Goal: Task Accomplishment & Management: Use online tool/utility

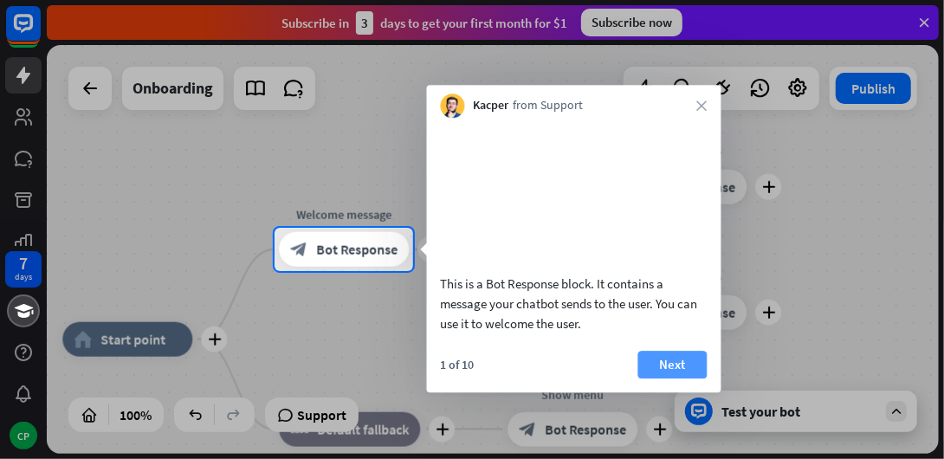
click at [661, 377] on button "Next" at bounding box center [673, 365] width 69 height 28
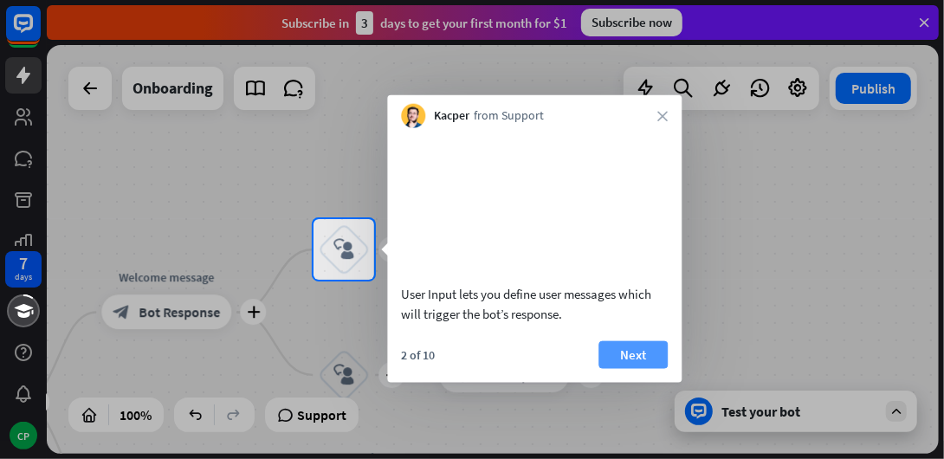
click at [617, 368] on button "Next" at bounding box center [633, 355] width 69 height 28
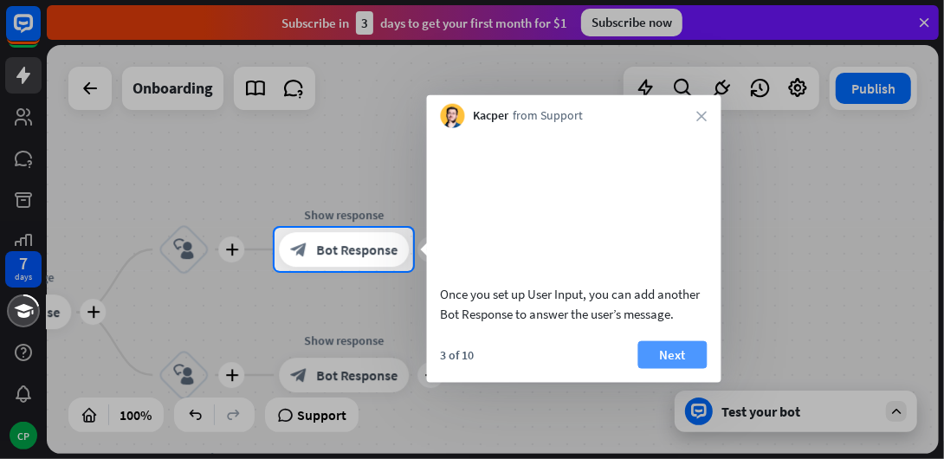
click at [667, 368] on button "Next" at bounding box center [673, 355] width 69 height 28
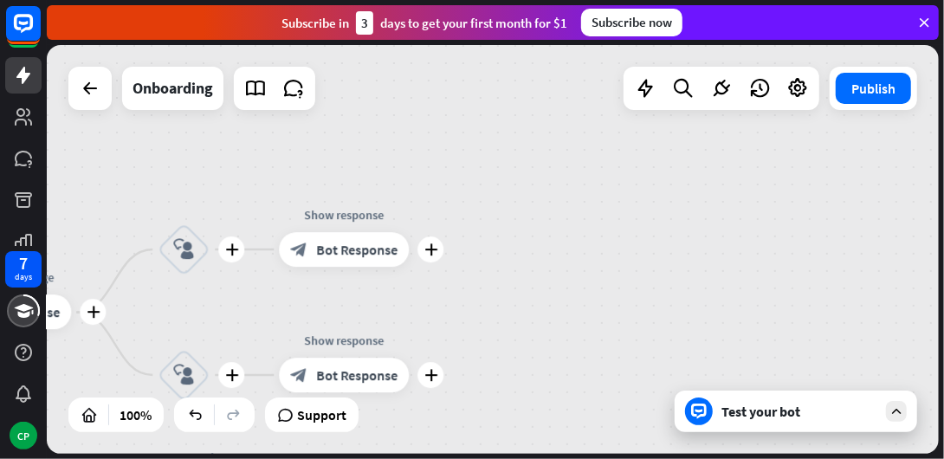
click at [667, 381] on div "plus home_2 Start point plus Welcome message block_bot_response Bot Response pl…" at bounding box center [493, 249] width 892 height 409
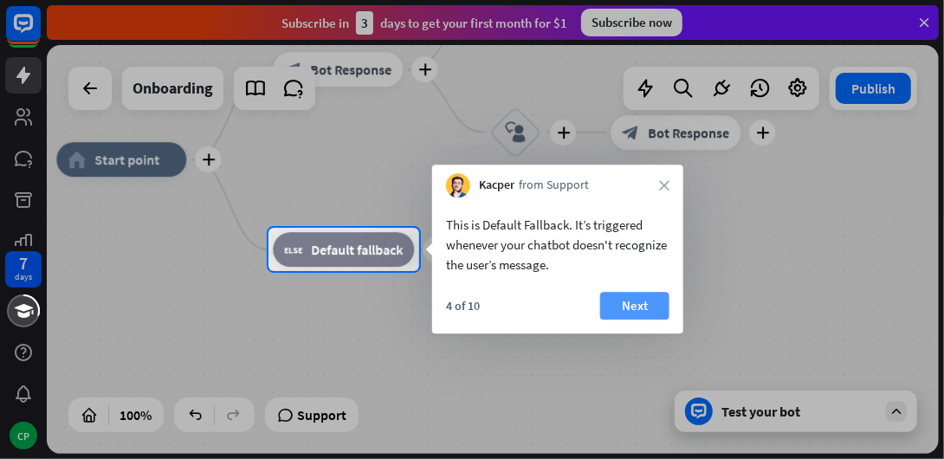
click at [652, 306] on button "Next" at bounding box center [634, 306] width 69 height 28
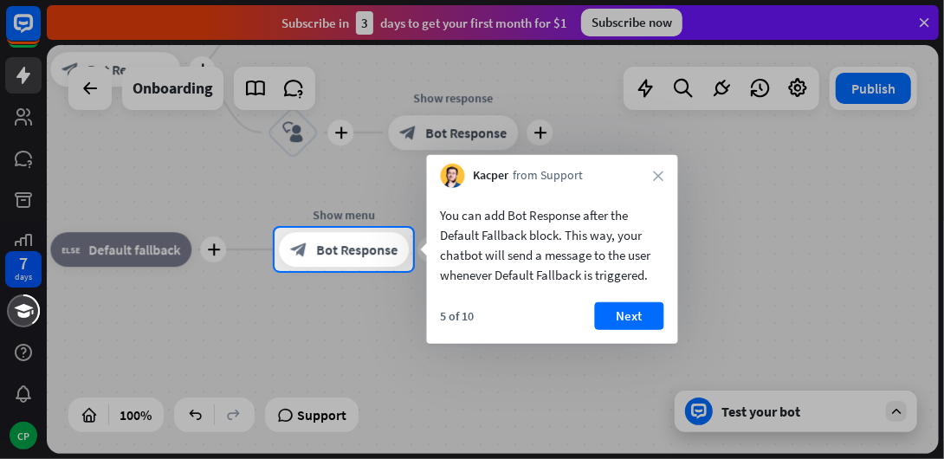
click at [652, 306] on button "Next" at bounding box center [629, 316] width 69 height 28
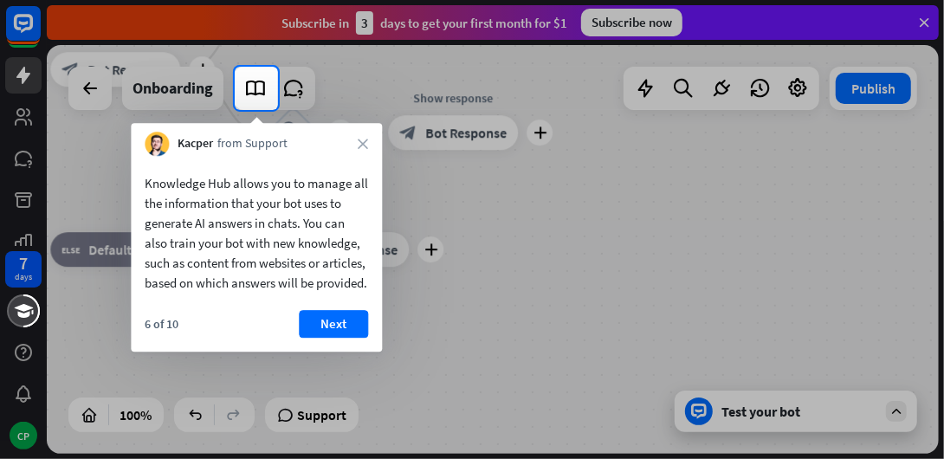
click at [354, 327] on div "Knowledge Hub allows you to manage all the information that your bot uses to ge…" at bounding box center [256, 254] width 251 height 196
click at [343, 338] on button "Next" at bounding box center [333, 324] width 69 height 28
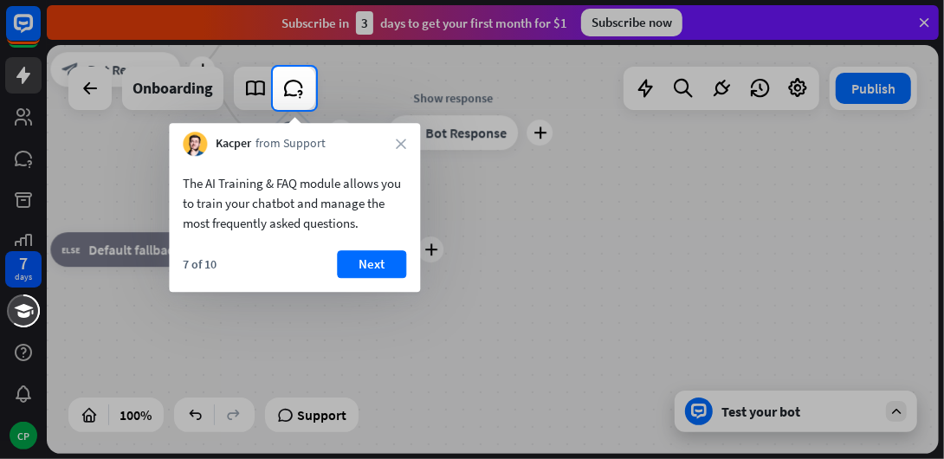
click at [732, 406] on div at bounding box center [472, 284] width 944 height 349
click at [375, 276] on button "Next" at bounding box center [371, 264] width 69 height 28
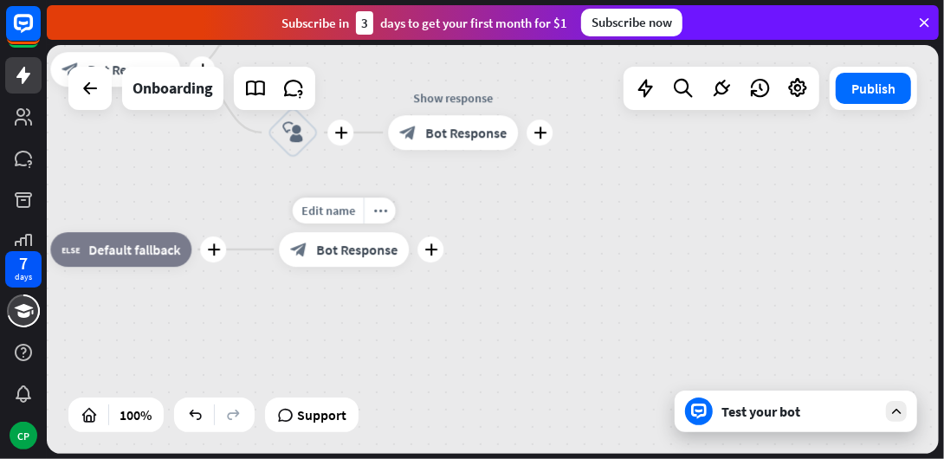
click at [375, 267] on div "Edit name more_horiz plus Show menu block_bot_response Bot Response" at bounding box center [344, 249] width 130 height 35
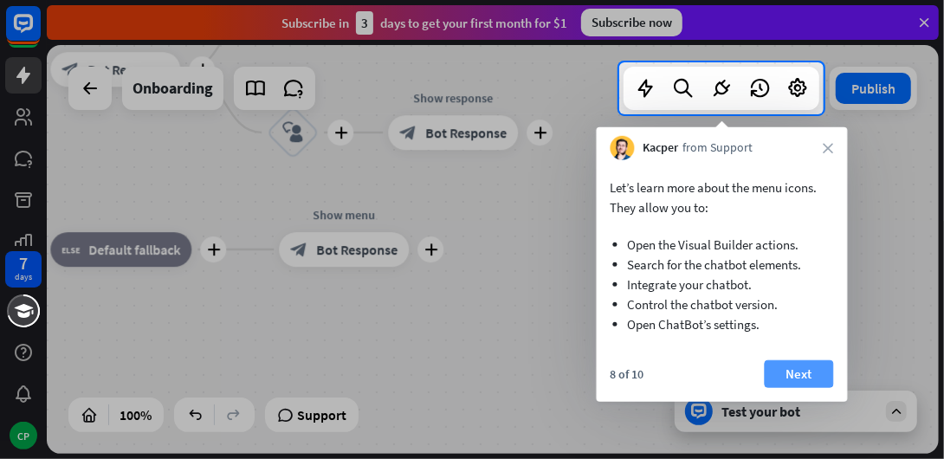
click at [792, 361] on button "Next" at bounding box center [799, 374] width 69 height 28
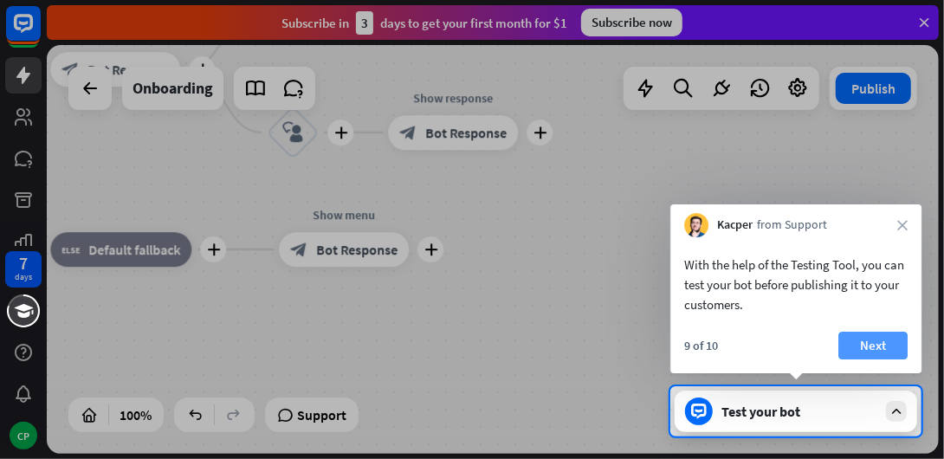
click at [870, 340] on button "Next" at bounding box center [873, 346] width 69 height 28
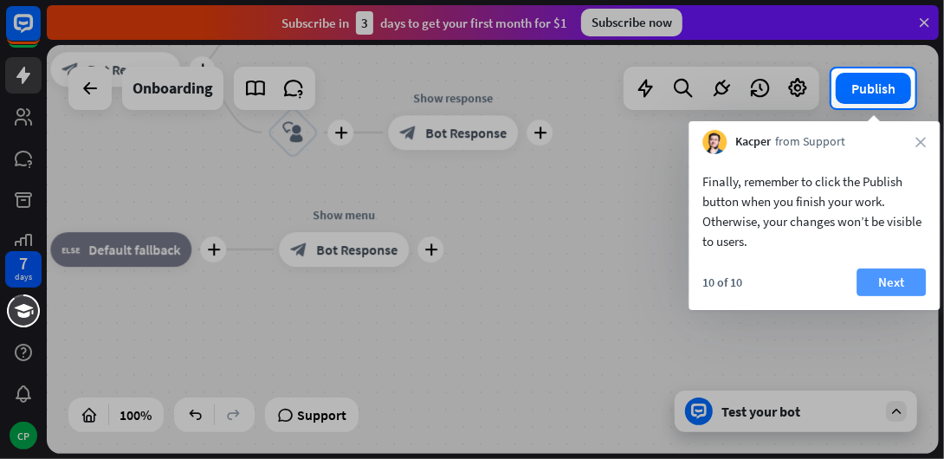
click at [886, 272] on button "Next" at bounding box center [891, 283] width 69 height 28
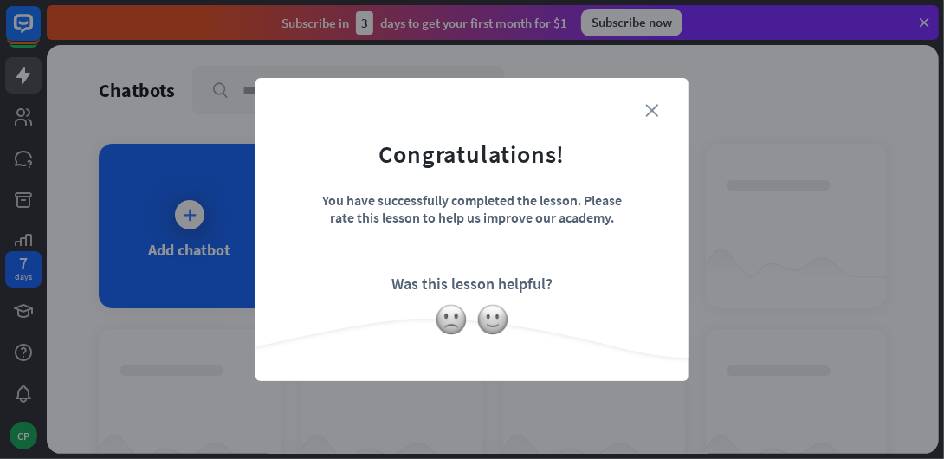
click at [657, 104] on icon "close" at bounding box center [652, 110] width 13 height 13
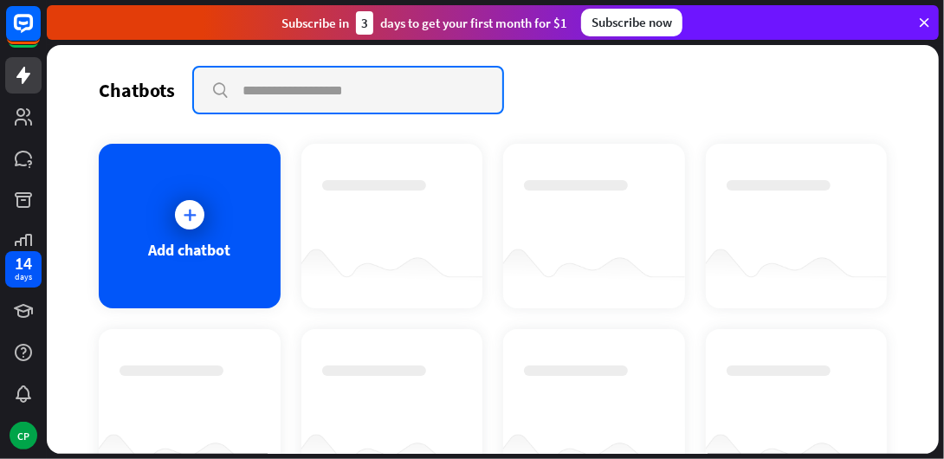
click at [253, 87] on input "text" at bounding box center [348, 90] width 308 height 45
click at [458, 94] on input "**********" at bounding box center [348, 90] width 309 height 45
click at [455, 92] on input "**********" at bounding box center [348, 90] width 309 height 45
click at [455, 89] on input "**********" at bounding box center [348, 90] width 309 height 45
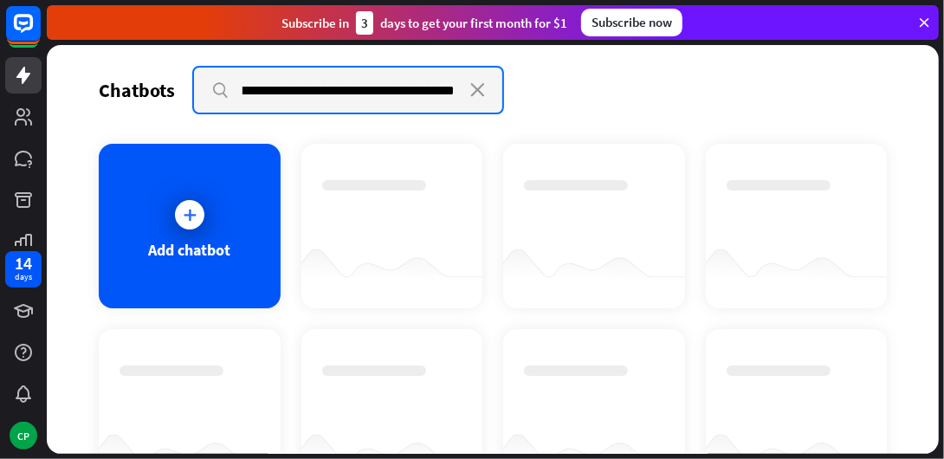
scroll to position [0, 202]
type input "**********"
click at [215, 94] on input "**********" at bounding box center [348, 90] width 309 height 45
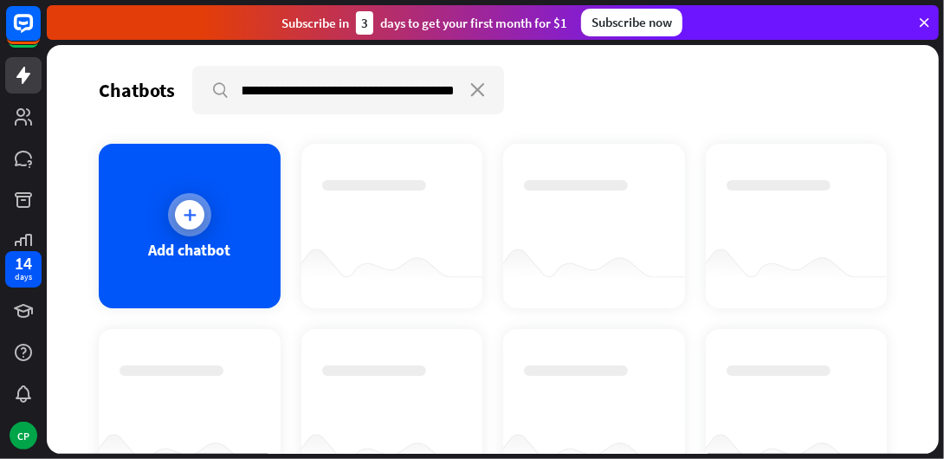
scroll to position [0, 0]
click at [188, 213] on icon at bounding box center [189, 214] width 17 height 17
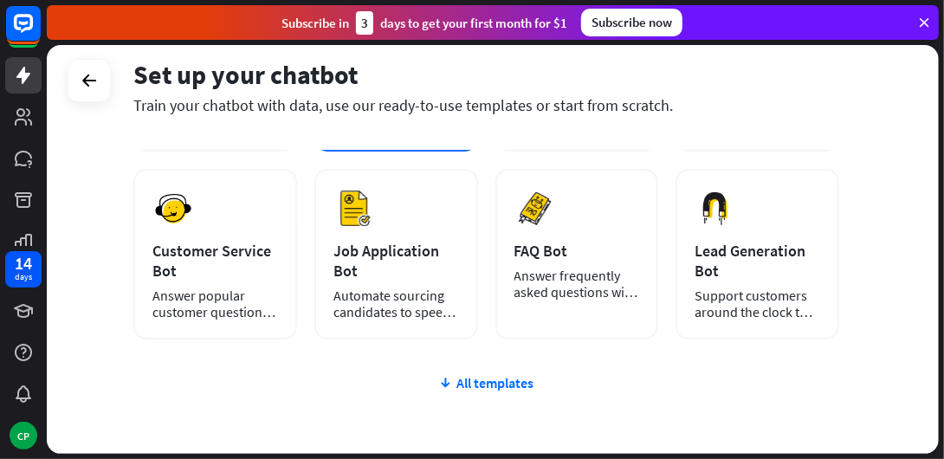
scroll to position [343, 0]
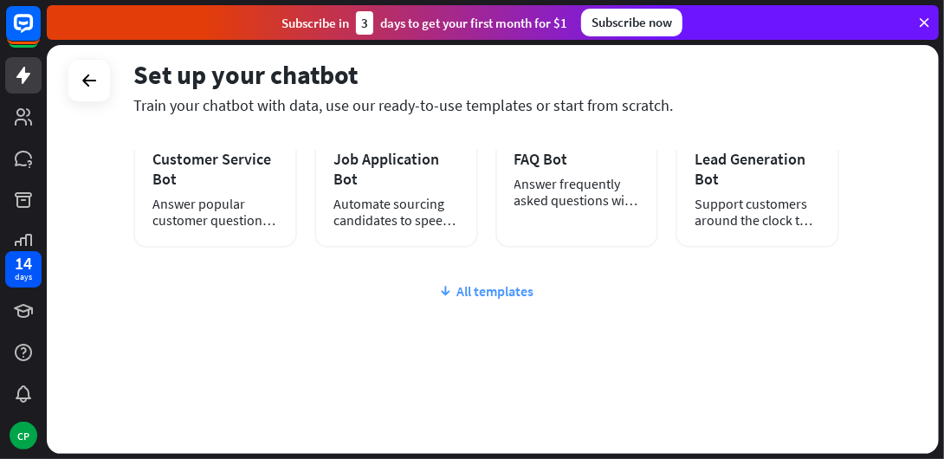
click at [470, 288] on div "All templates" at bounding box center [486, 290] width 706 height 17
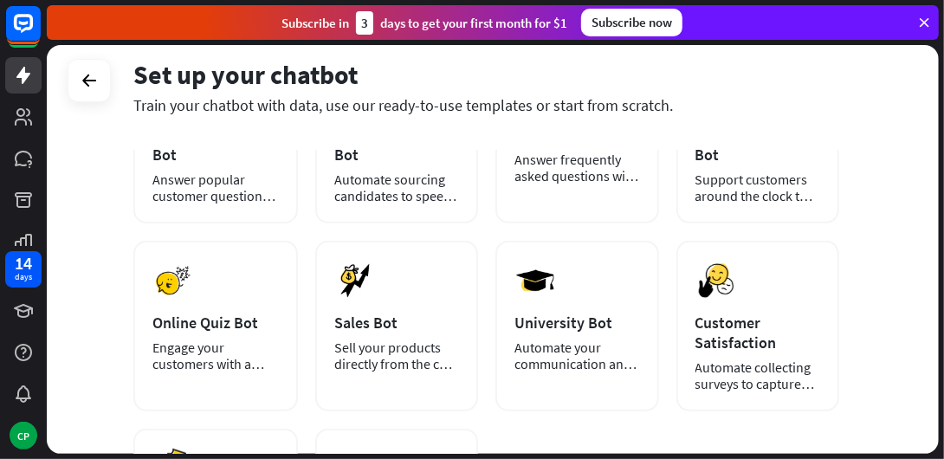
scroll to position [367, 0]
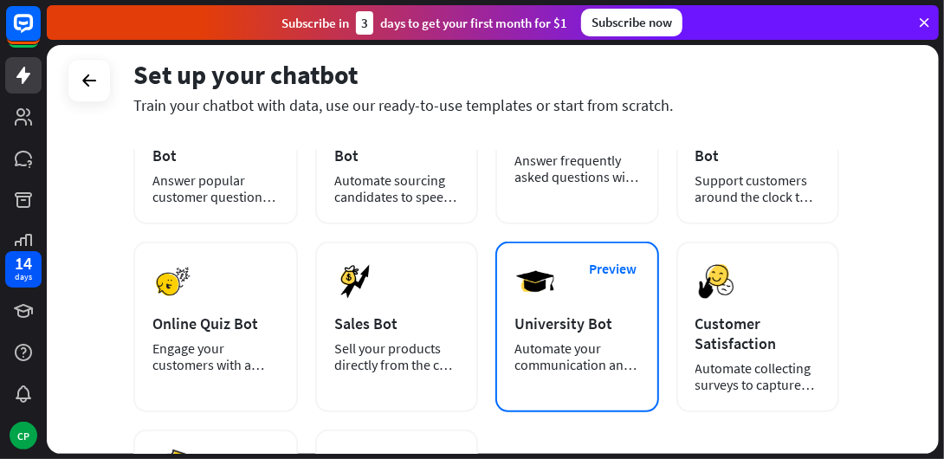
click at [575, 314] on div "University Bot" at bounding box center [577, 324] width 125 height 20
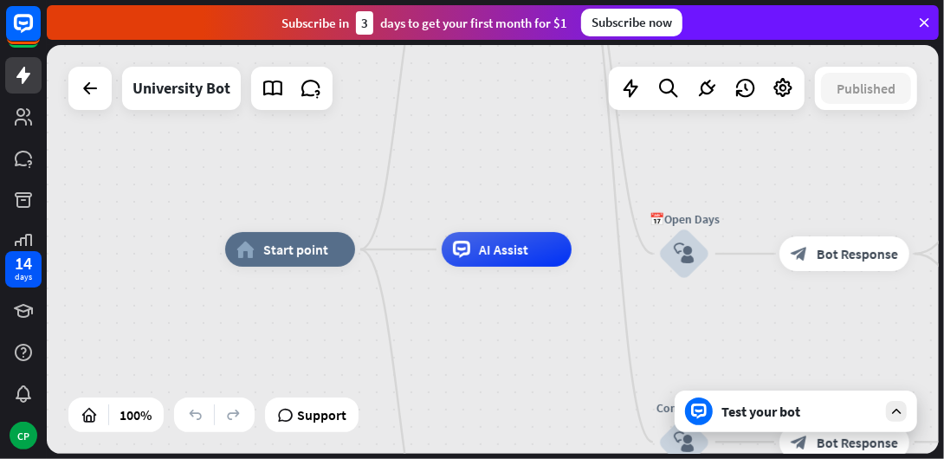
click at [735, 418] on div "Test your bot" at bounding box center [800, 411] width 156 height 17
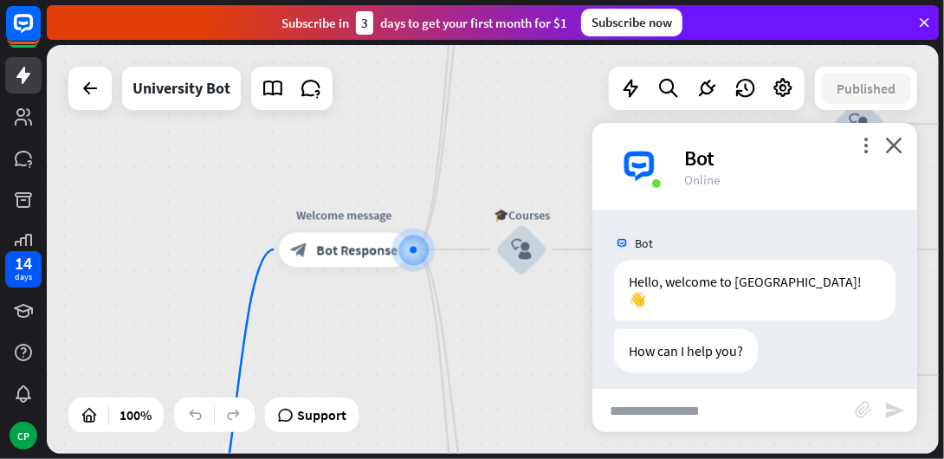
scroll to position [92, 0]
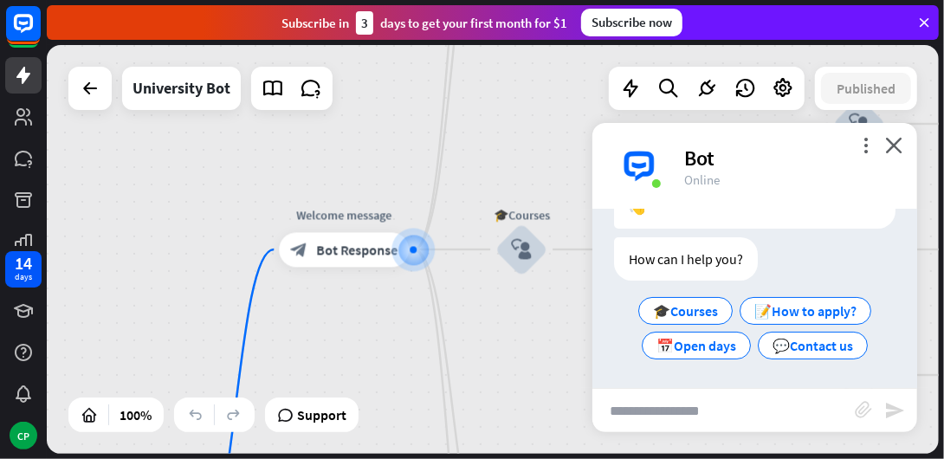
click at [627, 413] on input "text" at bounding box center [724, 410] width 263 height 43
click at [850, 409] on input "**********" at bounding box center [724, 410] width 263 height 43
type input "**********"
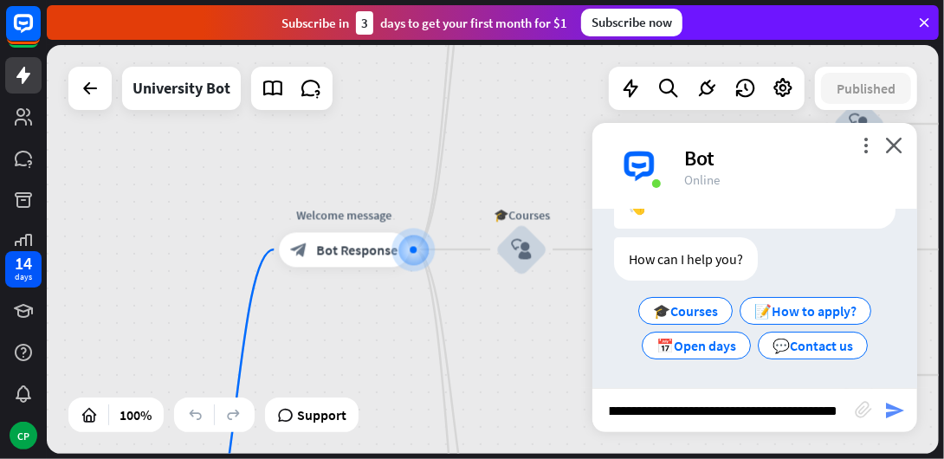
scroll to position [0, 0]
click at [898, 412] on icon "send" at bounding box center [895, 410] width 21 height 21
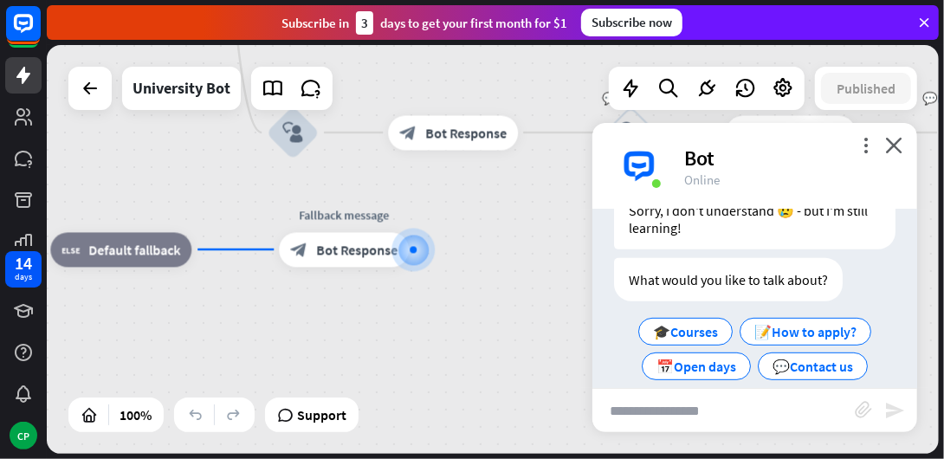
scroll to position [455, 0]
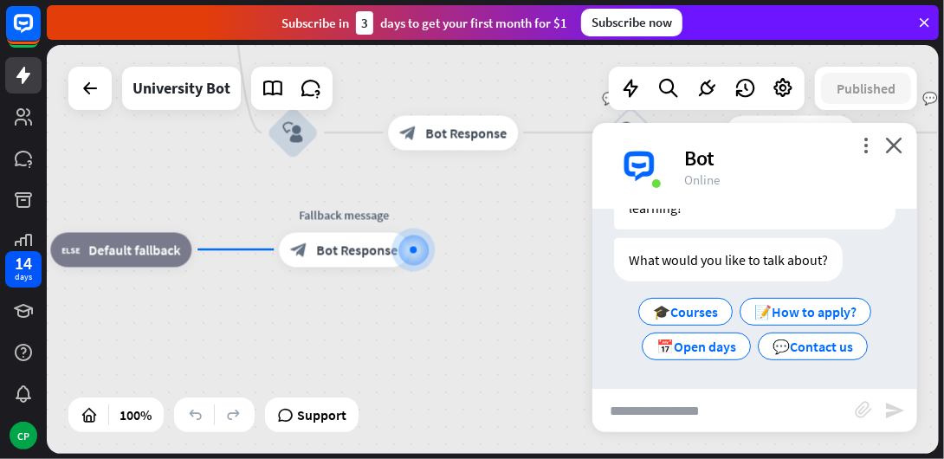
click at [631, 410] on input "text" at bounding box center [724, 410] width 263 height 43
type input "**********"
click at [888, 412] on icon "send" at bounding box center [895, 410] width 21 height 21
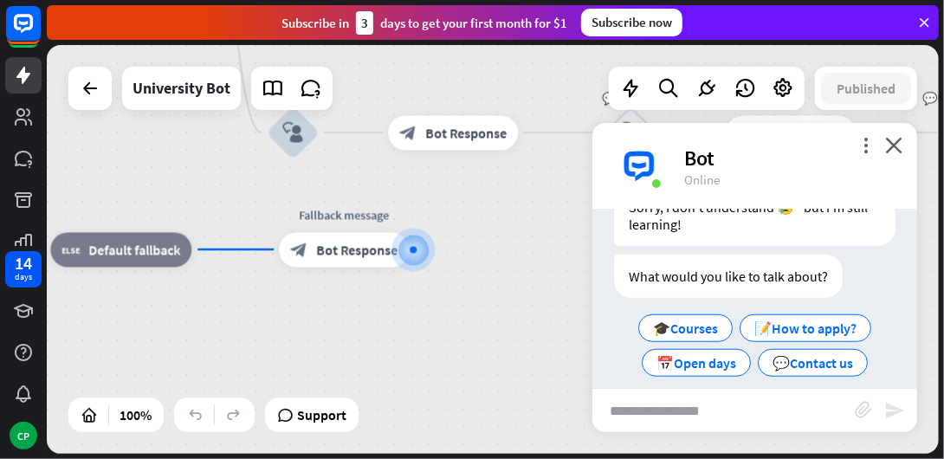
scroll to position [783, 0]
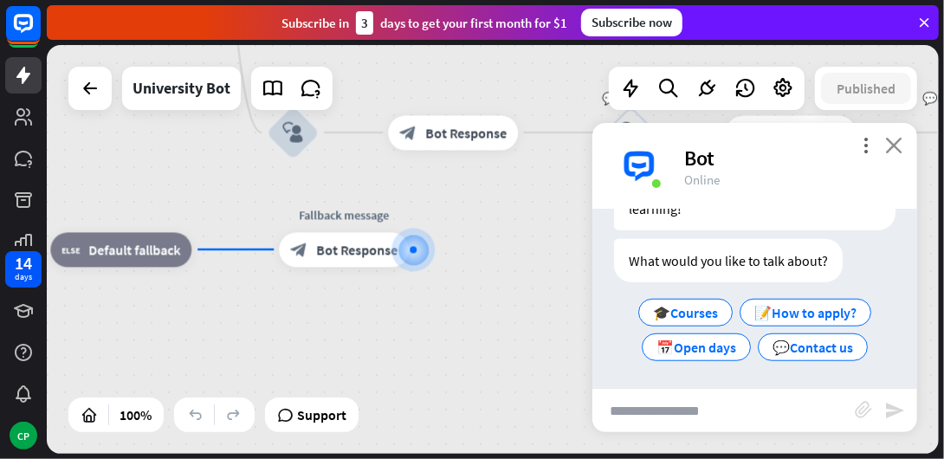
click at [889, 144] on icon "close" at bounding box center [894, 145] width 17 height 16
